Goal: Task Accomplishment & Management: Complete application form

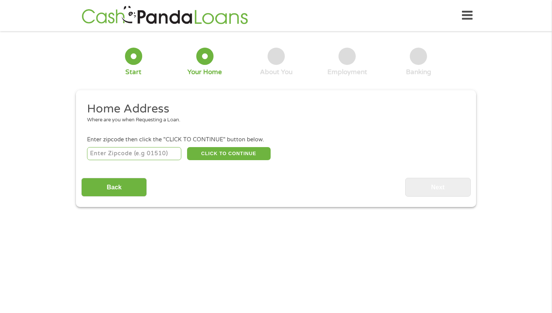
scroll to position [2, 0]
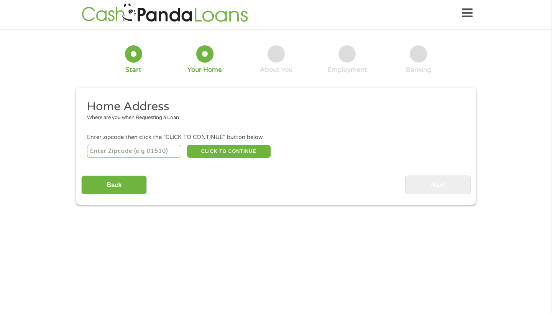
click at [157, 153] on input "number" at bounding box center [134, 151] width 95 height 13
type input "77469"
select select "[US_STATE]"
click at [238, 155] on button "CLICK TO CONTINUE" at bounding box center [229, 151] width 84 height 13
type input "77469"
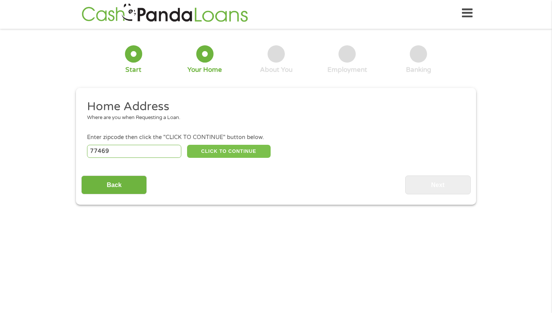
type input "[GEOGRAPHIC_DATA]"
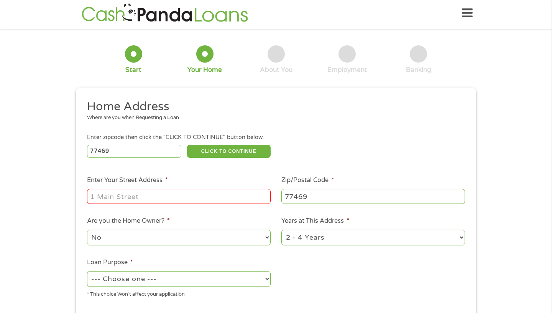
click at [194, 192] on input "Enter Your Street Address *" at bounding box center [179, 196] width 184 height 15
type input "[STREET_ADDRESS]"
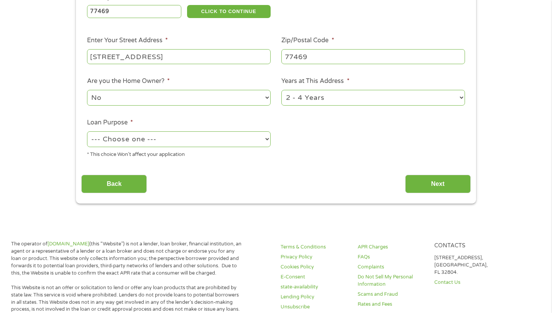
scroll to position [138, 0]
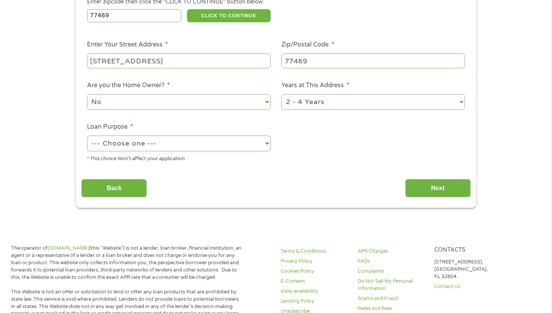
click at [336, 104] on select "1 Year or less 1 - 2 Years 2 - 4 Years Over 4 Years" at bounding box center [374, 102] width 184 height 16
select select "60months"
click at [136, 138] on select "--- Choose one --- Pay Bills Debt Consolidation Home Improvement Major Purchase…" at bounding box center [179, 143] width 184 height 16
select select "medicalexpenses"
click at [444, 188] on input "Next" at bounding box center [438, 188] width 66 height 19
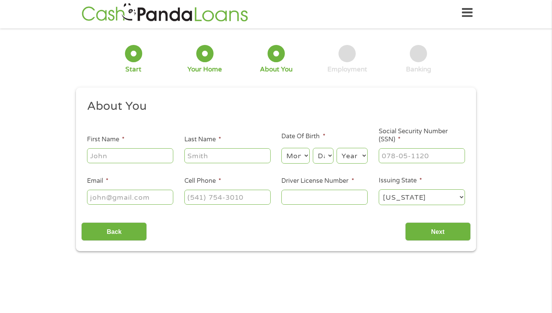
scroll to position [0, 0]
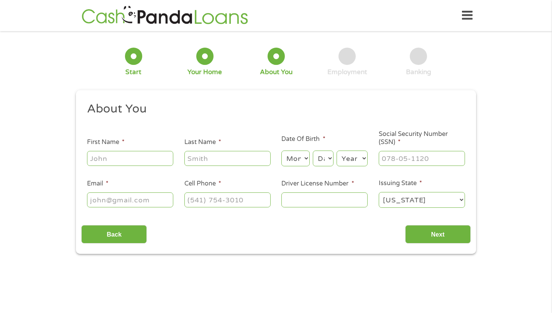
click at [124, 163] on input "First Name *" at bounding box center [130, 158] width 86 height 15
type input "[PERSON_NAME]"
type input "[EMAIL_ADDRESS][DOMAIN_NAME]"
type input "[PHONE_NUMBER]"
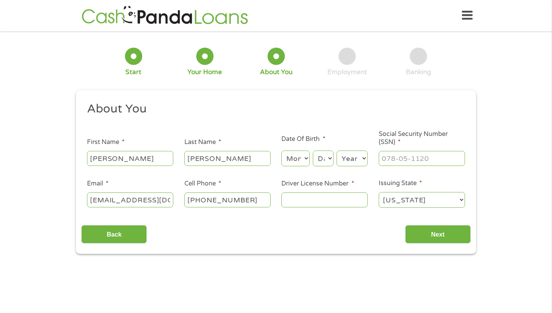
click at [301, 159] on select "Month 1 2 3 4 5 6 7 8 9 10 11 12" at bounding box center [296, 158] width 28 height 16
select select "8"
click at [326, 161] on select "Day 1 2 3 4 5 6 7 8 9 10 11 12 13 14 15 16 17 18 19 20 21 22 23 24 25 26 27 28 …" at bounding box center [323, 158] width 21 height 16
select select "8"
click at [360, 166] on select "Year [DATE] 2006 2005 2004 2003 2002 2001 2000 1999 1998 1997 1996 1995 1994 19…" at bounding box center [352, 158] width 31 height 16
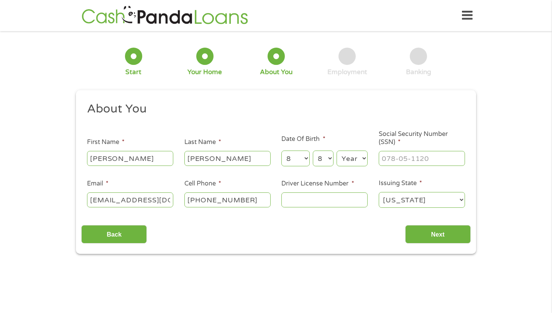
select select "2001"
click at [409, 165] on input "___-__-____" at bounding box center [422, 158] width 86 height 15
type input "631-78-7622"
click at [315, 199] on input "Driver License Number *" at bounding box center [325, 199] width 86 height 15
type input "45276580"
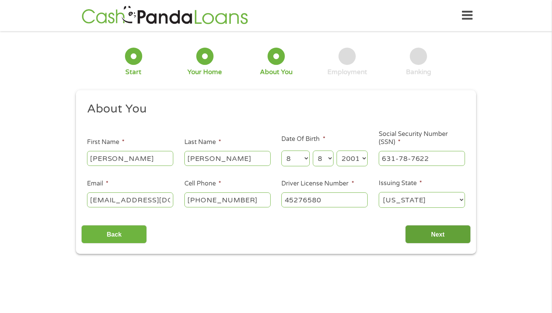
click at [413, 236] on input "Next" at bounding box center [438, 234] width 66 height 19
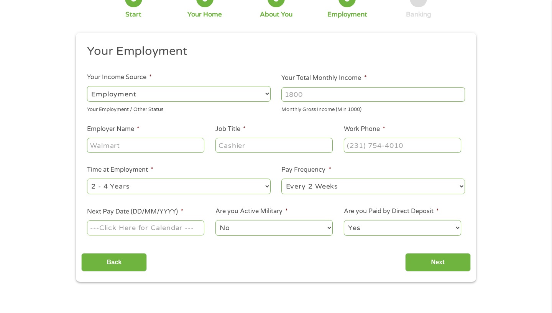
scroll to position [59, 0]
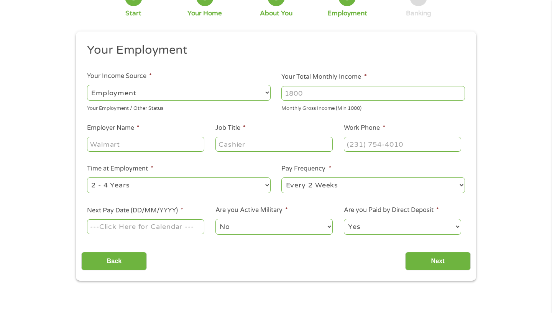
click at [343, 98] on input "Your Total Monthly Income *" at bounding box center [374, 93] width 184 height 15
type input "2300"
click at [178, 141] on input "Employer Name *" at bounding box center [145, 144] width 117 height 15
type input "[PERSON_NAME][GEOGRAPHIC_DATA]"
click at [228, 147] on input "Job Title *" at bounding box center [274, 144] width 117 height 15
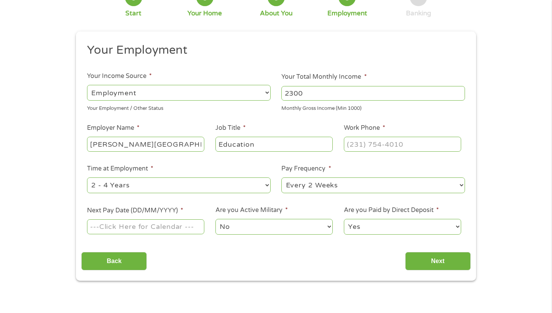
type input "Education"
click at [364, 138] on input "(___) ___-____" at bounding box center [402, 144] width 117 height 15
type input "[PHONE_NUMBER]"
click at [232, 188] on select "--- Choose one --- 1 Year or less 1 - 2 Years 2 - 4 Years Over 4 Years" at bounding box center [179, 185] width 184 height 16
select select "60months"
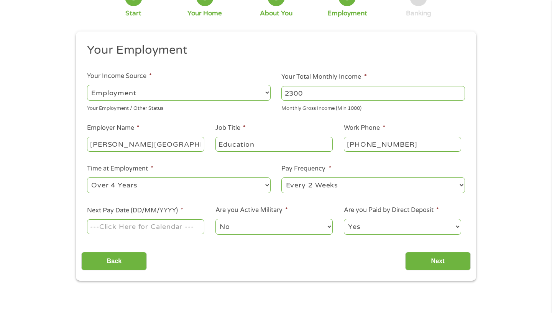
click at [322, 184] on select "--- Choose one --- Every 2 Weeks Every Week Monthly Semi-Monthly" at bounding box center [374, 185] width 184 height 16
click at [171, 229] on input "Next Pay Date (DD/MM/YYYY) *" at bounding box center [145, 226] width 117 height 15
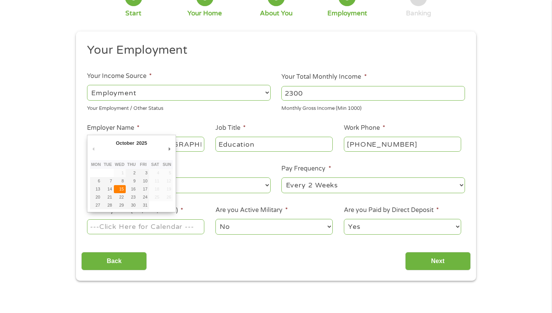
type input "[DATE]"
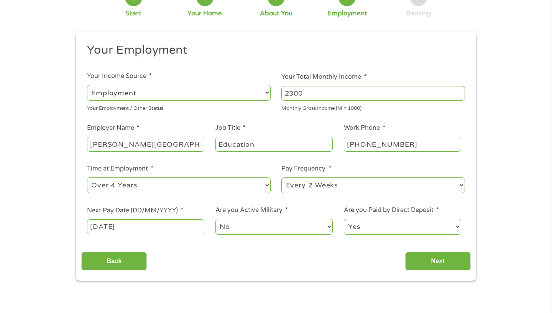
click at [283, 224] on select "No Yes" at bounding box center [274, 227] width 117 height 16
click at [421, 260] on input "Next" at bounding box center [438, 261] width 66 height 19
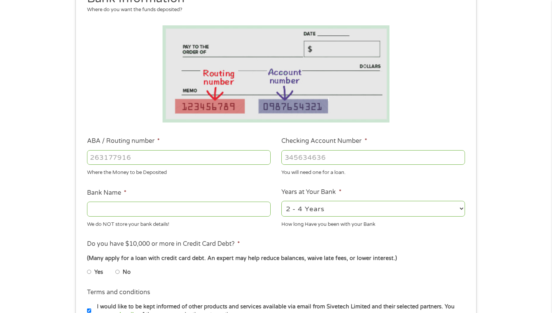
scroll to position [116, 0]
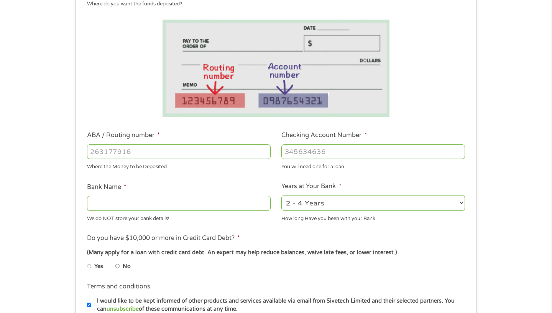
click at [210, 147] on input "ABA / Routing number *" at bounding box center [179, 151] width 184 height 15
type input "111900659"
type input "[PERSON_NAME] FARGO BANK"
type input "111900659"
click at [332, 156] on input "Checking Account Number *" at bounding box center [374, 151] width 184 height 15
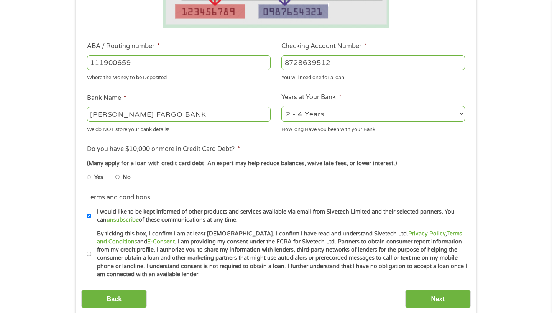
scroll to position [207, 0]
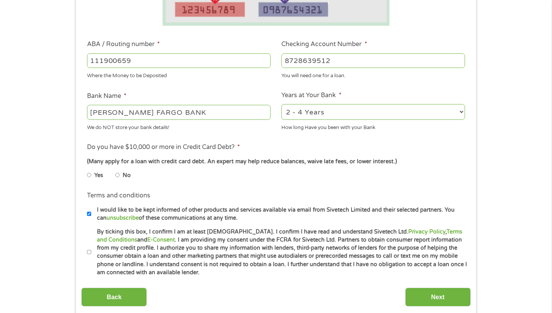
type input "8728639512"
click at [124, 173] on label "No" at bounding box center [127, 175] width 8 height 8
click at [120, 173] on input "No" at bounding box center [117, 175] width 5 height 12
radio input "true"
click at [91, 247] on input "By ticking this box, I confirm I am at least [DEMOGRAPHIC_DATA]. I confirm I ha…" at bounding box center [89, 252] width 5 height 12
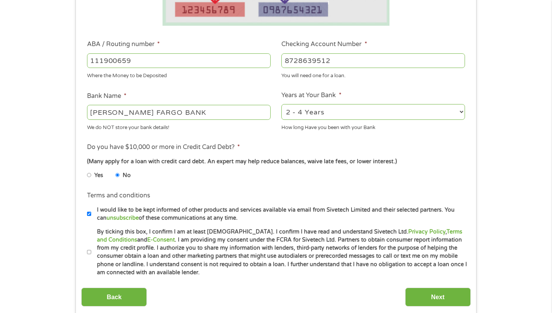
checkbox input "true"
click at [421, 293] on input "Next" at bounding box center [438, 296] width 66 height 19
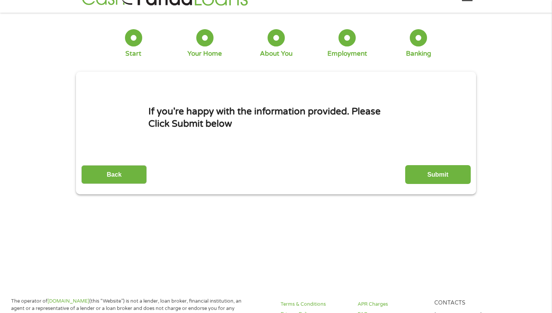
scroll to position [0, 0]
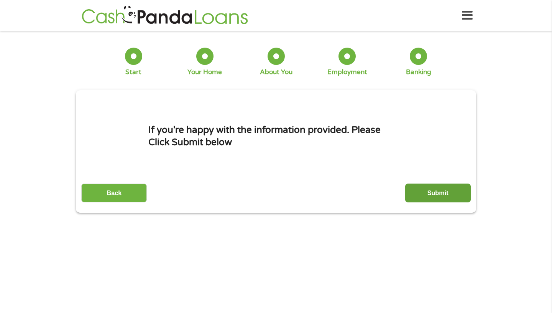
click at [419, 194] on input "Submit" at bounding box center [438, 192] width 66 height 19
